Goal: Task Accomplishment & Management: Use online tool/utility

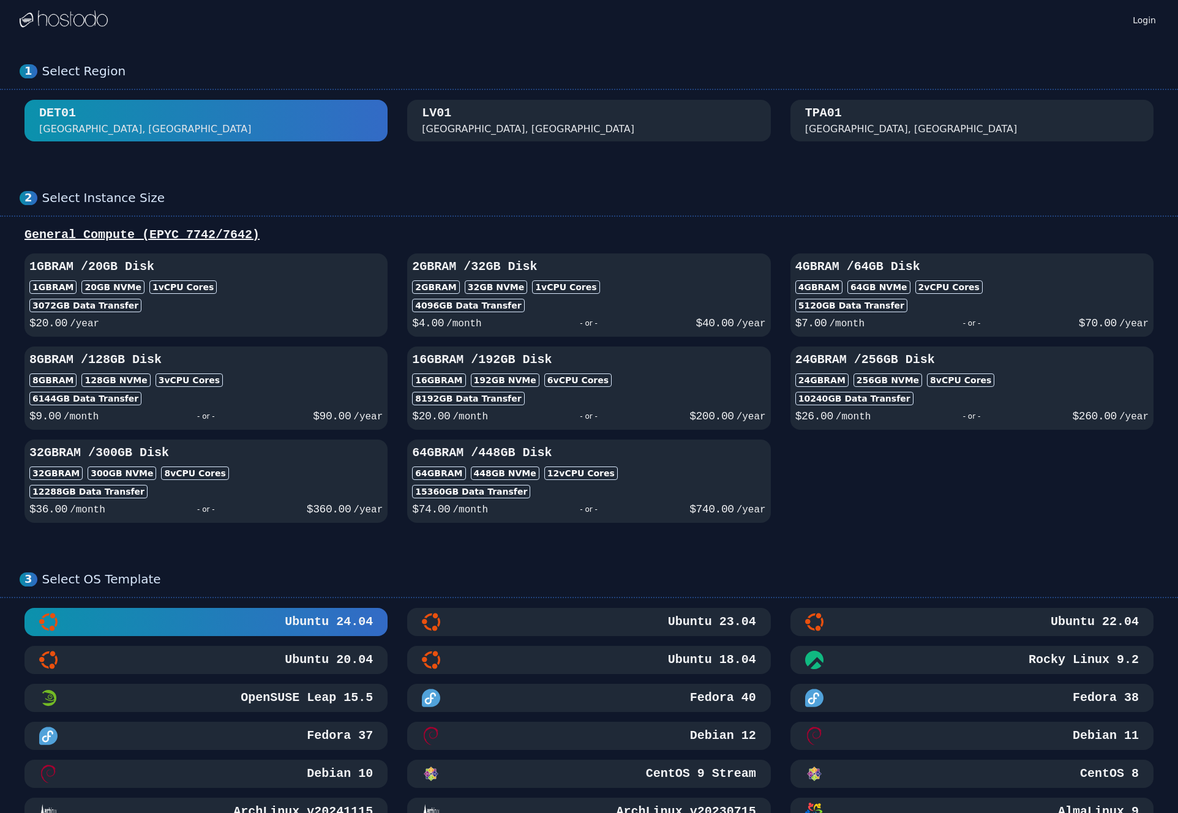
click at [506, 117] on div "[GEOGRAPHIC_DATA], [GEOGRAPHIC_DATA]" at bounding box center [589, 121] width 334 height 32
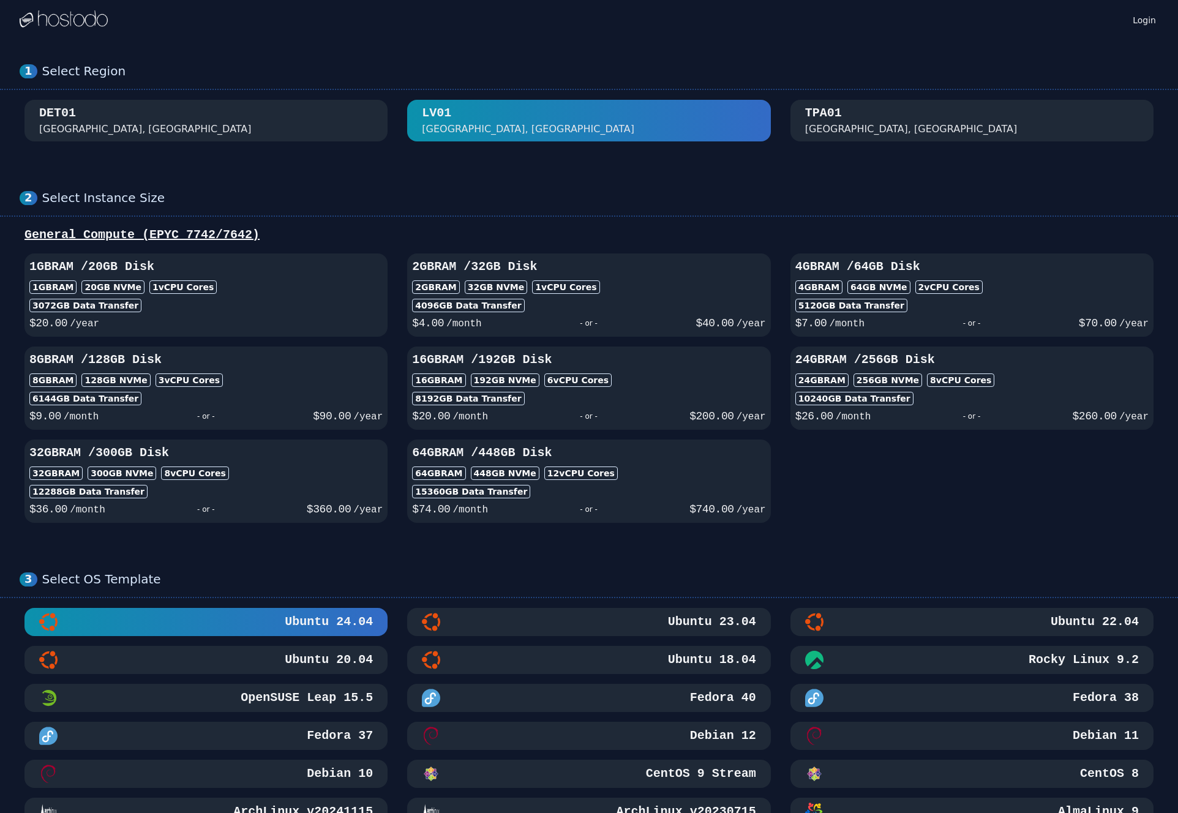
click at [66, 23] on img at bounding box center [64, 19] width 88 height 18
click at [72, 18] on img at bounding box center [64, 19] width 88 height 18
